Goal: Information Seeking & Learning: Compare options

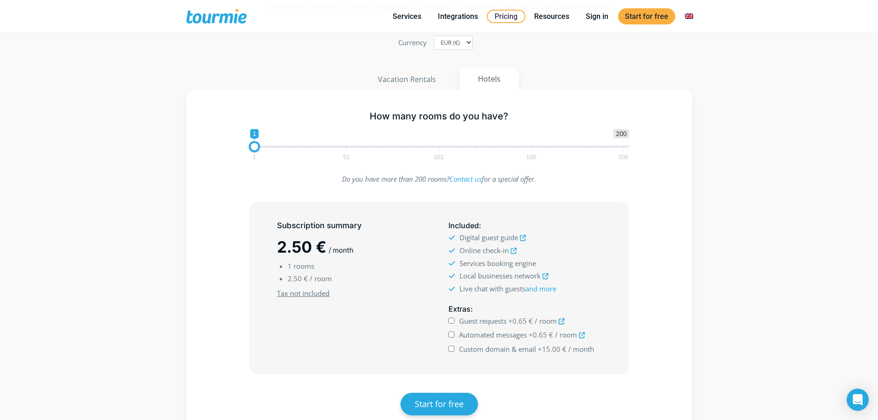
scroll to position [93, 0]
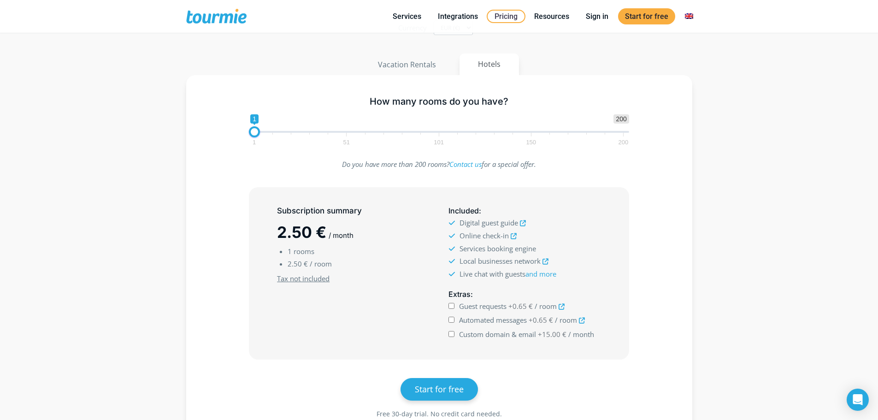
click at [348, 136] on span "1 51 101 150 200" at bounding box center [438, 139] width 369 height 12
drag, startPoint x: 253, startPoint y: 132, endPoint x: 348, endPoint y: 134, distance: 95.0
click at [348, 134] on span at bounding box center [348, 131] width 11 height 11
drag, startPoint x: 348, startPoint y: 134, endPoint x: 334, endPoint y: 134, distance: 13.8
click at [338, 134] on span at bounding box center [343, 131] width 11 height 11
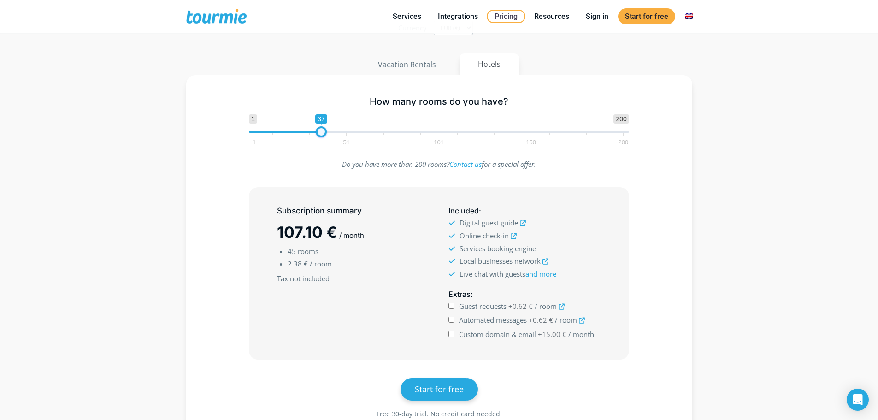
drag, startPoint x: 334, startPoint y: 134, endPoint x: 319, endPoint y: 136, distance: 14.9
click at [319, 136] on span at bounding box center [321, 131] width 11 height 11
drag, startPoint x: 319, startPoint y: 136, endPoint x: 305, endPoint y: 135, distance: 14.8
click at [305, 135] on span at bounding box center [306, 131] width 11 height 11
drag, startPoint x: 304, startPoint y: 135, endPoint x: 289, endPoint y: 134, distance: 15.7
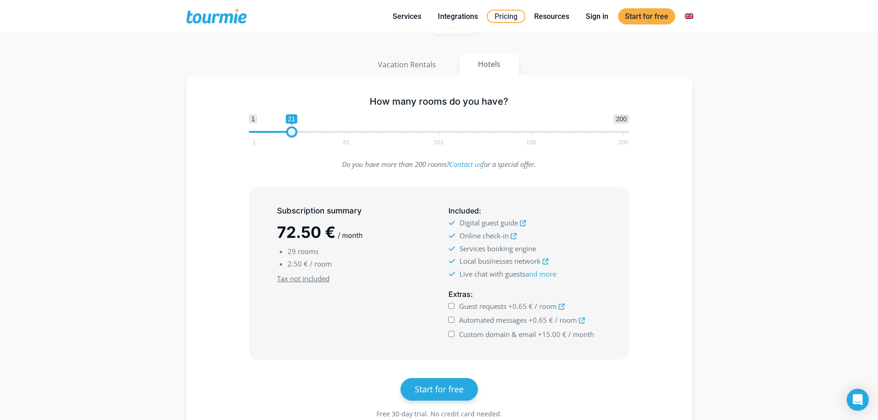
click at [289, 134] on span at bounding box center [291, 131] width 11 height 11
click at [284, 135] on span at bounding box center [288, 131] width 11 height 11
drag, startPoint x: 284, startPoint y: 135, endPoint x: 294, endPoint y: 133, distance: 9.8
click at [294, 133] on span at bounding box center [297, 131] width 11 height 11
click at [296, 133] on span at bounding box center [299, 131] width 11 height 11
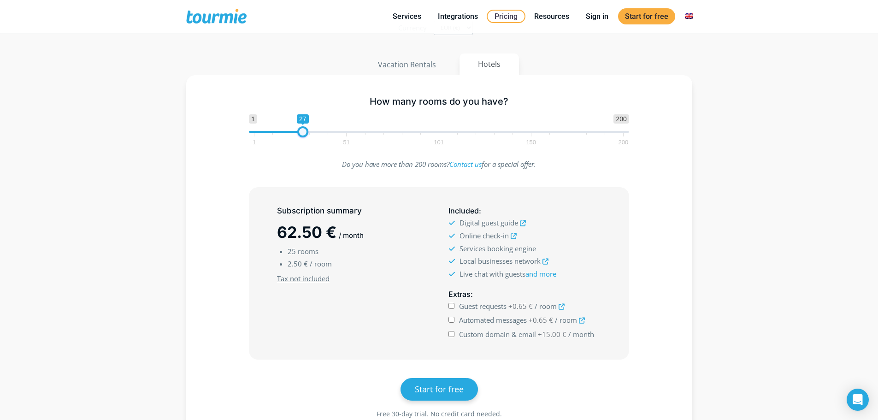
click at [300, 133] on span at bounding box center [302, 131] width 11 height 11
drag, startPoint x: 300, startPoint y: 133, endPoint x: 306, endPoint y: 133, distance: 5.6
click at [306, 133] on span at bounding box center [304, 131] width 11 height 11
click at [309, 133] on span at bounding box center [312, 131] width 11 height 11
drag, startPoint x: 315, startPoint y: 131, endPoint x: 325, endPoint y: 132, distance: 10.2
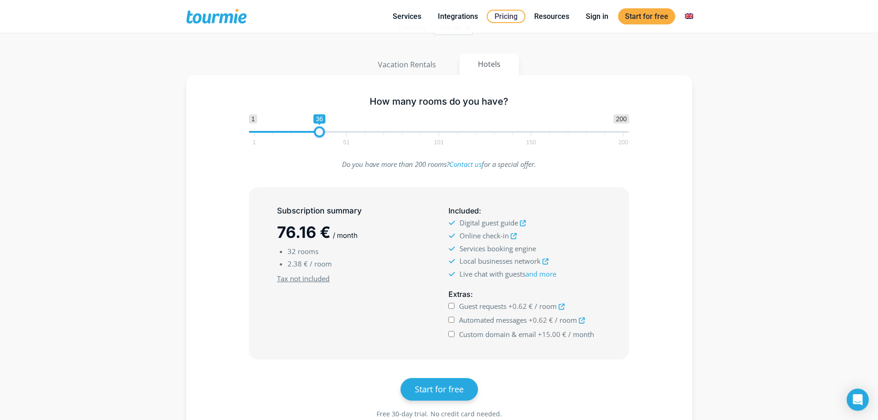
click at [325, 132] on span at bounding box center [319, 131] width 11 height 11
drag, startPoint x: 325, startPoint y: 132, endPoint x: 331, endPoint y: 133, distance: 5.6
click at [331, 133] on span at bounding box center [326, 131] width 11 height 11
click at [339, 133] on span "1 51 101 150 200" at bounding box center [438, 139] width 369 height 12
drag, startPoint x: 329, startPoint y: 132, endPoint x: 338, endPoint y: 132, distance: 9.2
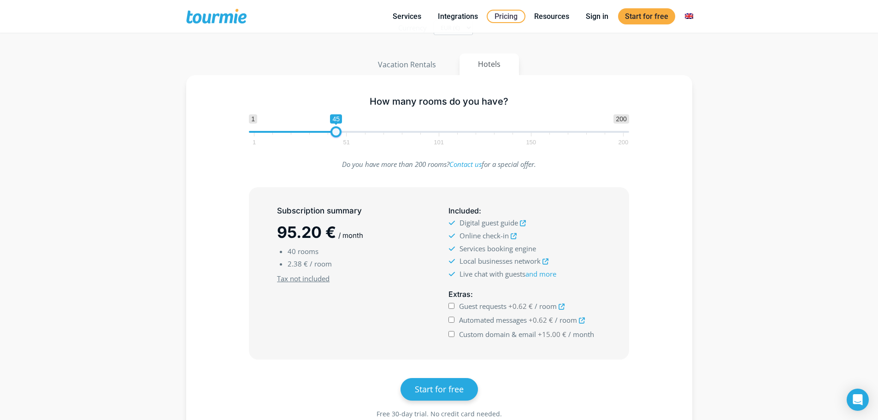
click at [338, 132] on span at bounding box center [335, 131] width 11 height 11
drag, startPoint x: 338, startPoint y: 132, endPoint x: 346, endPoint y: 133, distance: 7.8
click at [346, 133] on span at bounding box center [341, 131] width 11 height 11
type input "55"
drag, startPoint x: 346, startPoint y: 133, endPoint x: 357, endPoint y: 134, distance: 11.6
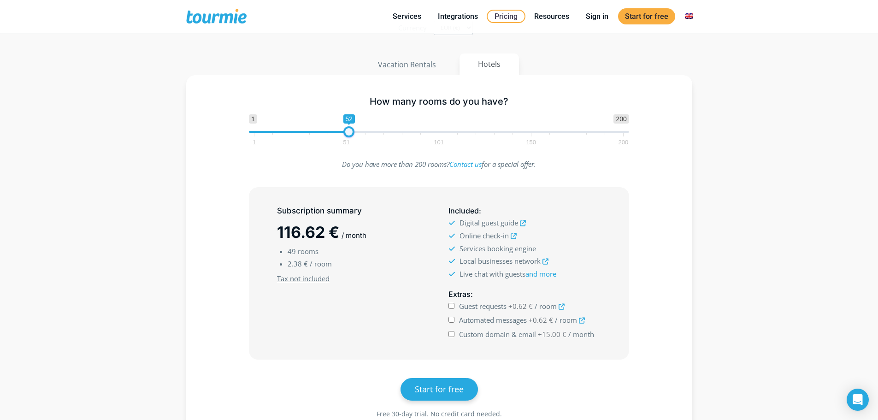
click at [354, 133] on span at bounding box center [348, 131] width 11 height 11
click at [501, 306] on span "Guest requests" at bounding box center [482, 305] width 47 height 9
click at [454, 306] on input "Guest requests +0.59 € / room" at bounding box center [451, 306] width 6 height 6
checkbox input "true"
click at [497, 321] on span "Automated messages" at bounding box center [493, 319] width 68 height 9
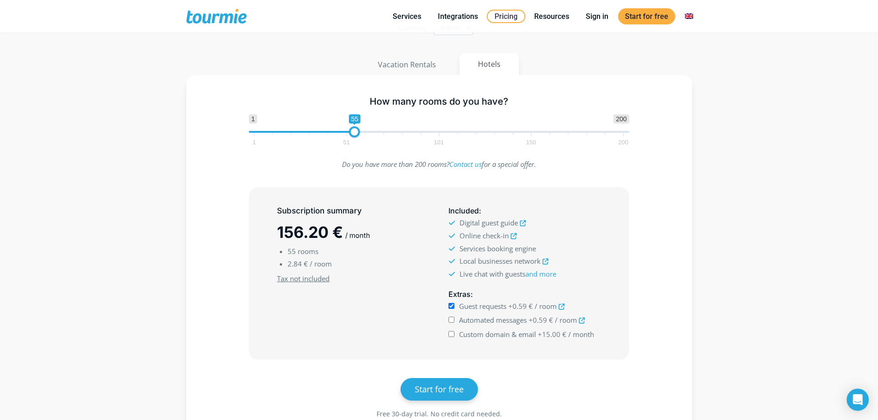
click at [454, 321] on input "Automated messages +0.59 € / room" at bounding box center [451, 320] width 6 height 6
checkbox input "true"
click at [499, 335] on span "Custom domain & email" at bounding box center [497, 334] width 77 height 9
click at [454, 335] on input "Custom domain & email +15.00 € / month" at bounding box center [451, 334] width 6 height 6
click at [499, 335] on span "Custom domain & email" at bounding box center [497, 334] width 77 height 9
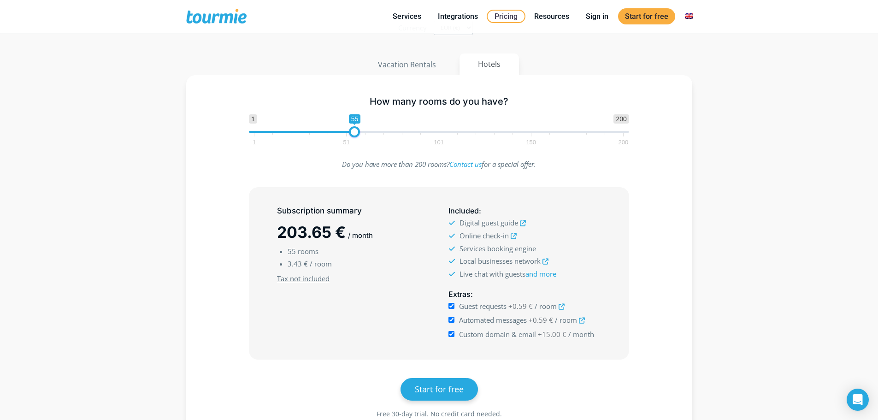
click at [454, 335] on input "Custom domain & email +15.00 € / month" at bounding box center [451, 334] width 6 height 6
click at [499, 335] on span "Custom domain & email" at bounding box center [497, 334] width 77 height 9
click at [454, 335] on input "Custom domain & email +15.00 € / month" at bounding box center [451, 334] width 6 height 6
click at [499, 335] on span "Custom domain & email" at bounding box center [497, 334] width 77 height 9
click at [454, 335] on input "Custom domain & email +15.00 € / month" at bounding box center [451, 334] width 6 height 6
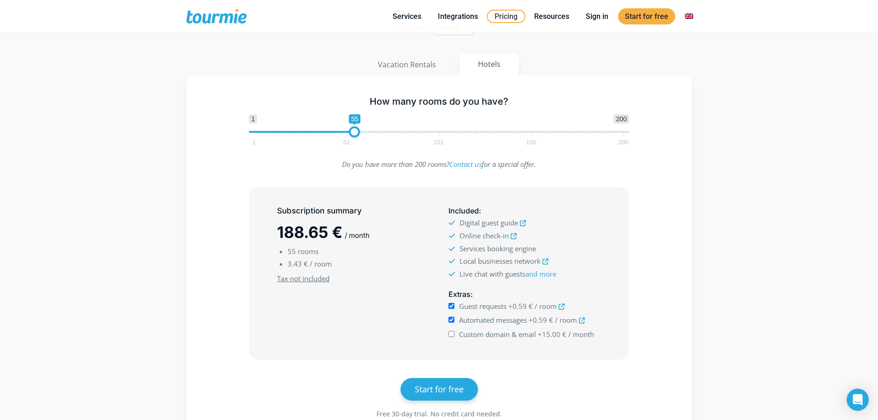
click at [499, 335] on span "Custom domain & email" at bounding box center [497, 334] width 77 height 9
click at [454, 335] on input "Custom domain & email +15.00 € / month" at bounding box center [451, 334] width 6 height 6
click at [499, 335] on span "Custom domain & email" at bounding box center [497, 334] width 77 height 9
click at [454, 335] on input "Custom domain & email +15.00 € / month" at bounding box center [451, 334] width 6 height 6
checkbox input "false"
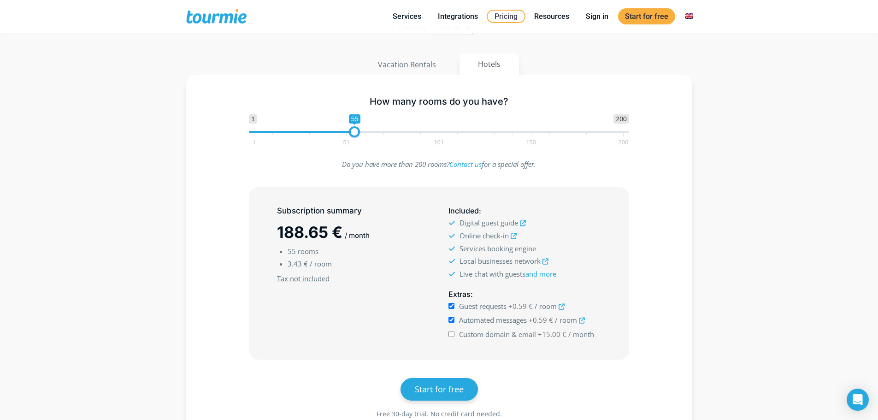
click at [251, 130] on span "1 200 0 0 55 1 51 101 150 200" at bounding box center [439, 129] width 380 height 30
drag, startPoint x: 292, startPoint y: 128, endPoint x: 210, endPoint y: 127, distance: 82.0
click at [210, 127] on div "How many rooms do you have? 1 200 0 0 1 1 51 101 150 200 1" at bounding box center [439, 119] width 479 height 60
click at [426, 129] on span "1 200 0 0 1 1 51 101 150 200" at bounding box center [439, 129] width 380 height 30
click at [426, 136] on span "1 51 101 150 200" at bounding box center [438, 139] width 369 height 12
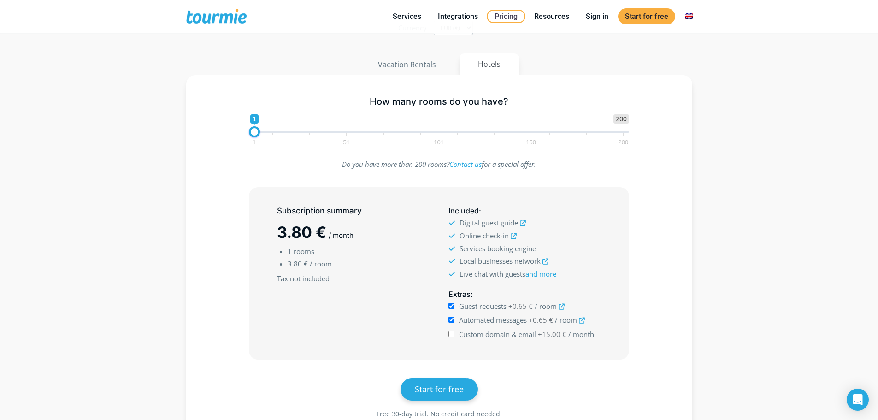
click at [426, 136] on span "1 51 101 150 200" at bounding box center [438, 139] width 369 height 12
drag, startPoint x: 426, startPoint y: 136, endPoint x: 408, endPoint y: 136, distance: 18.0
click at [425, 136] on span "1 51 101 150 200" at bounding box center [438, 139] width 369 height 12
drag, startPoint x: 256, startPoint y: 132, endPoint x: 436, endPoint y: 143, distance: 180.6
click at [436, 143] on span "1 200 0 0 98 1 51 101 150 200" at bounding box center [439, 129] width 380 height 30
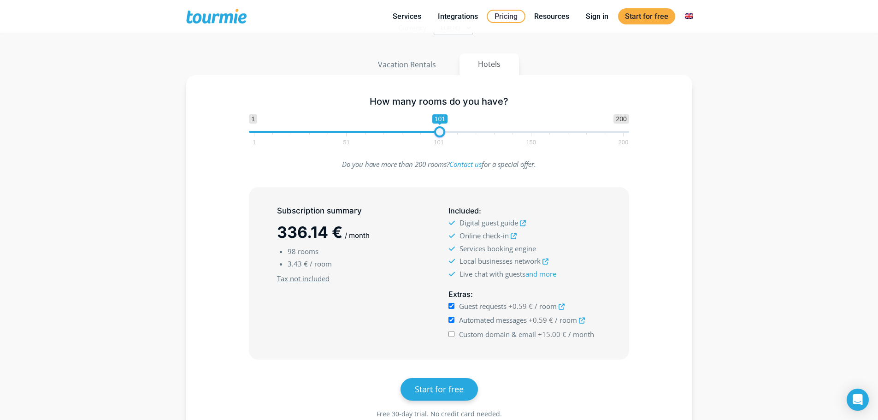
drag, startPoint x: 433, startPoint y: 131, endPoint x: 440, endPoint y: 131, distance: 6.5
click at [440, 131] on span at bounding box center [439, 131] width 11 height 11
type input "100"
click at [438, 132] on span at bounding box center [437, 131] width 11 height 11
click at [430, 64] on button "Vacation Rentals" at bounding box center [407, 64] width 96 height 22
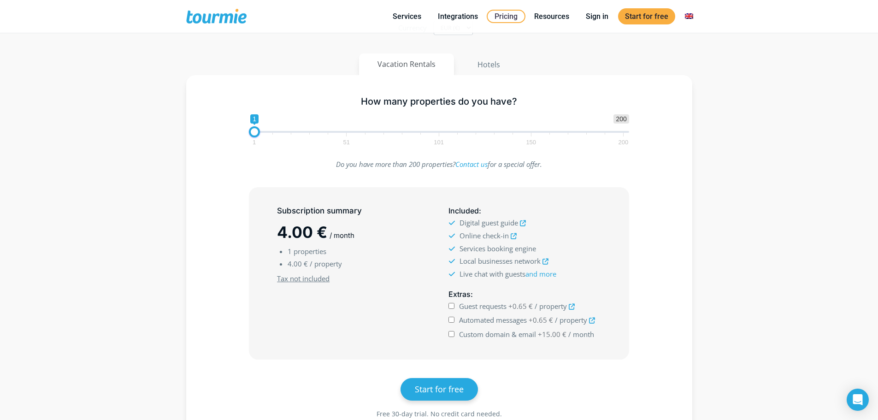
click at [342, 134] on span "1 51 101 150 200" at bounding box center [438, 139] width 369 height 12
click at [511, 307] on span "+0.65 €" at bounding box center [520, 305] width 24 height 9
click at [454, 307] on input "Guest requests +0.65 € / property" at bounding box center [451, 306] width 6 height 6
checkbox input "true"
click at [491, 320] on span "Automated messages" at bounding box center [493, 319] width 68 height 9
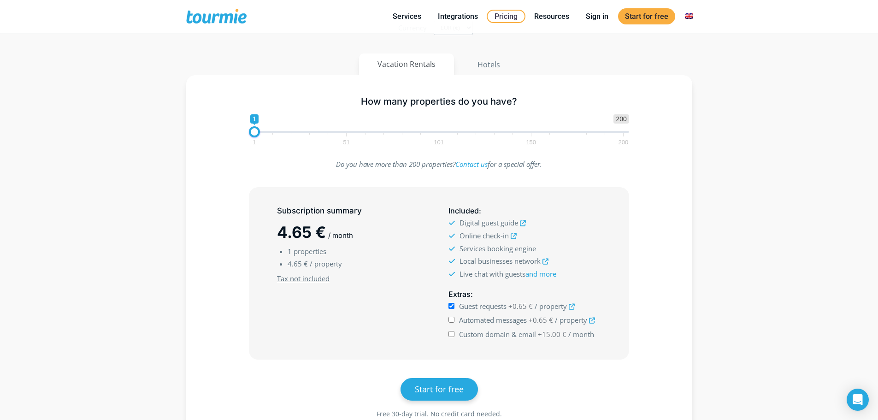
click at [454, 320] on input "Automated messages +0.65 € / property" at bounding box center [451, 320] width 6 height 6
checkbox input "true"
click at [473, 60] on button "Hotels" at bounding box center [489, 64] width 60 height 22
